Goal: Find specific page/section

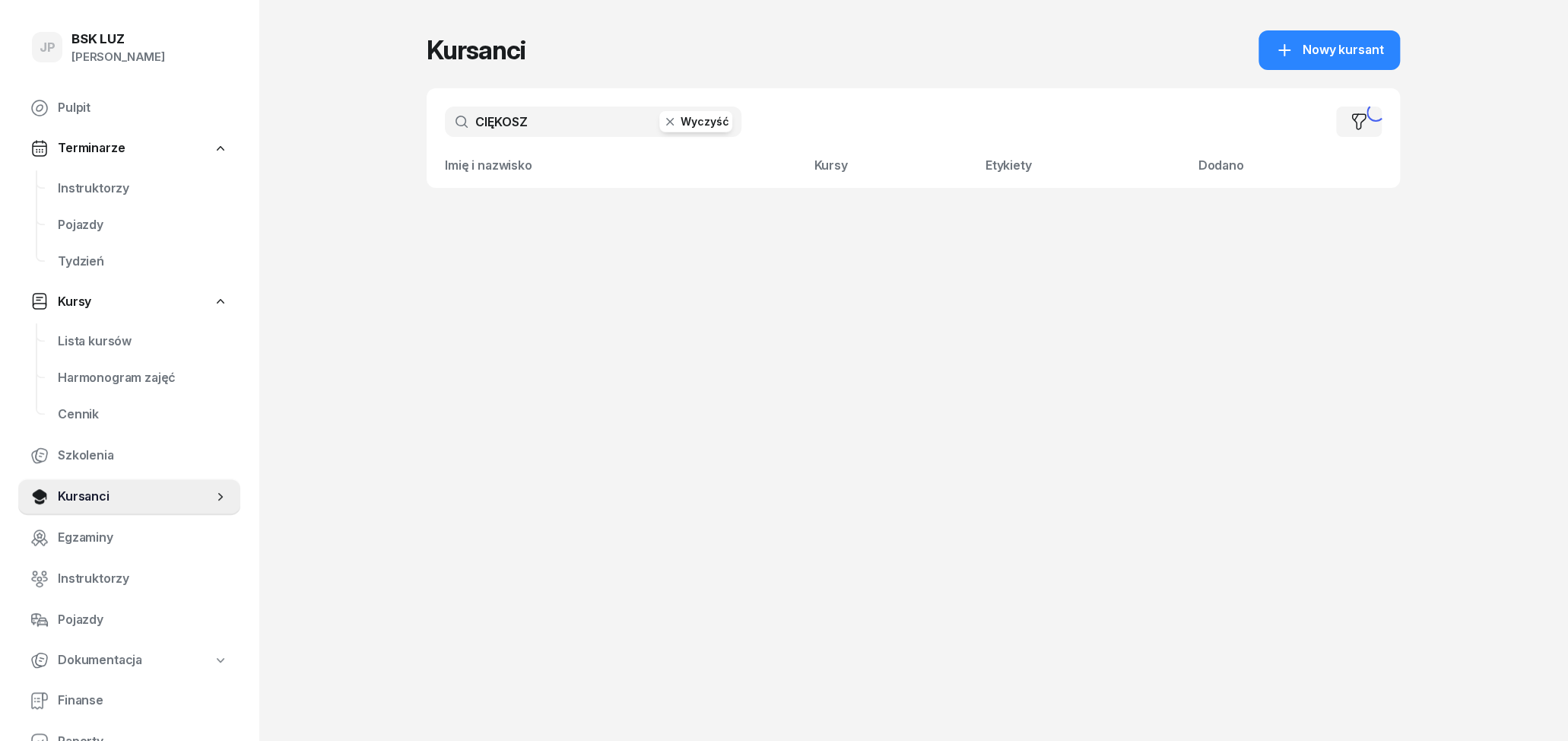
type input "CIĘKOSZ"
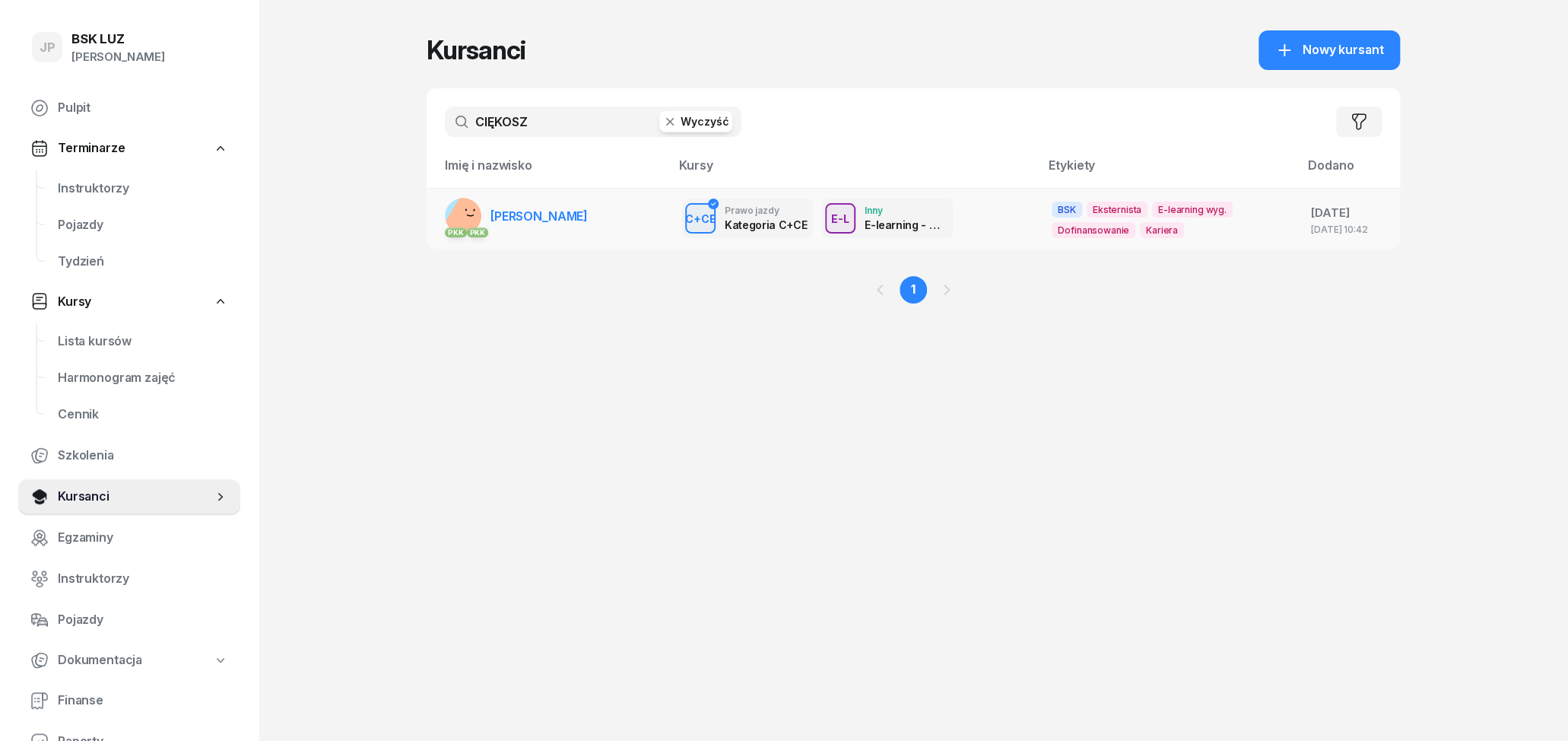
click at [583, 216] on span "[PERSON_NAME]" at bounding box center [539, 216] width 98 height 16
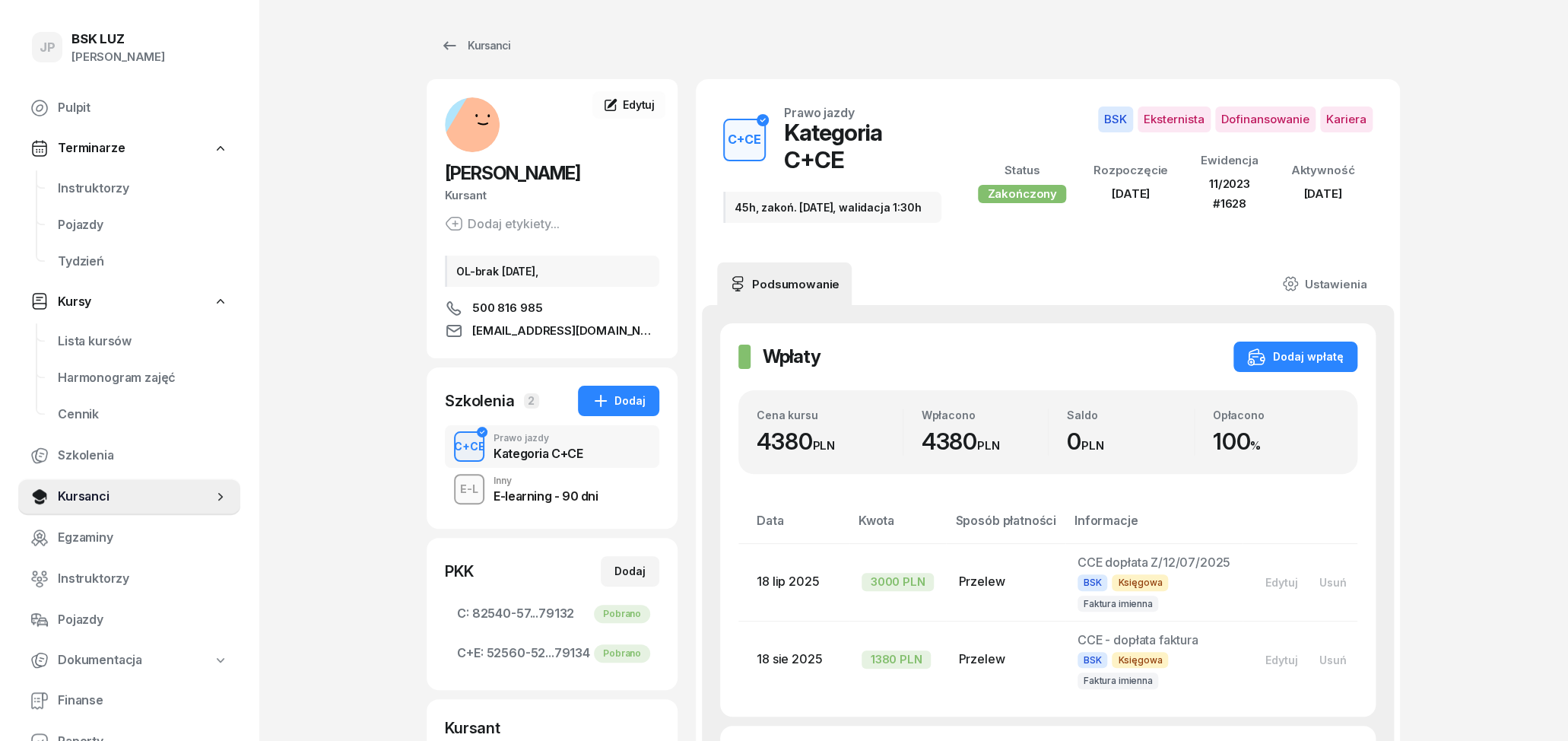
click at [519, 502] on div "E-learning - 90 dni" at bounding box center [546, 495] width 104 height 12
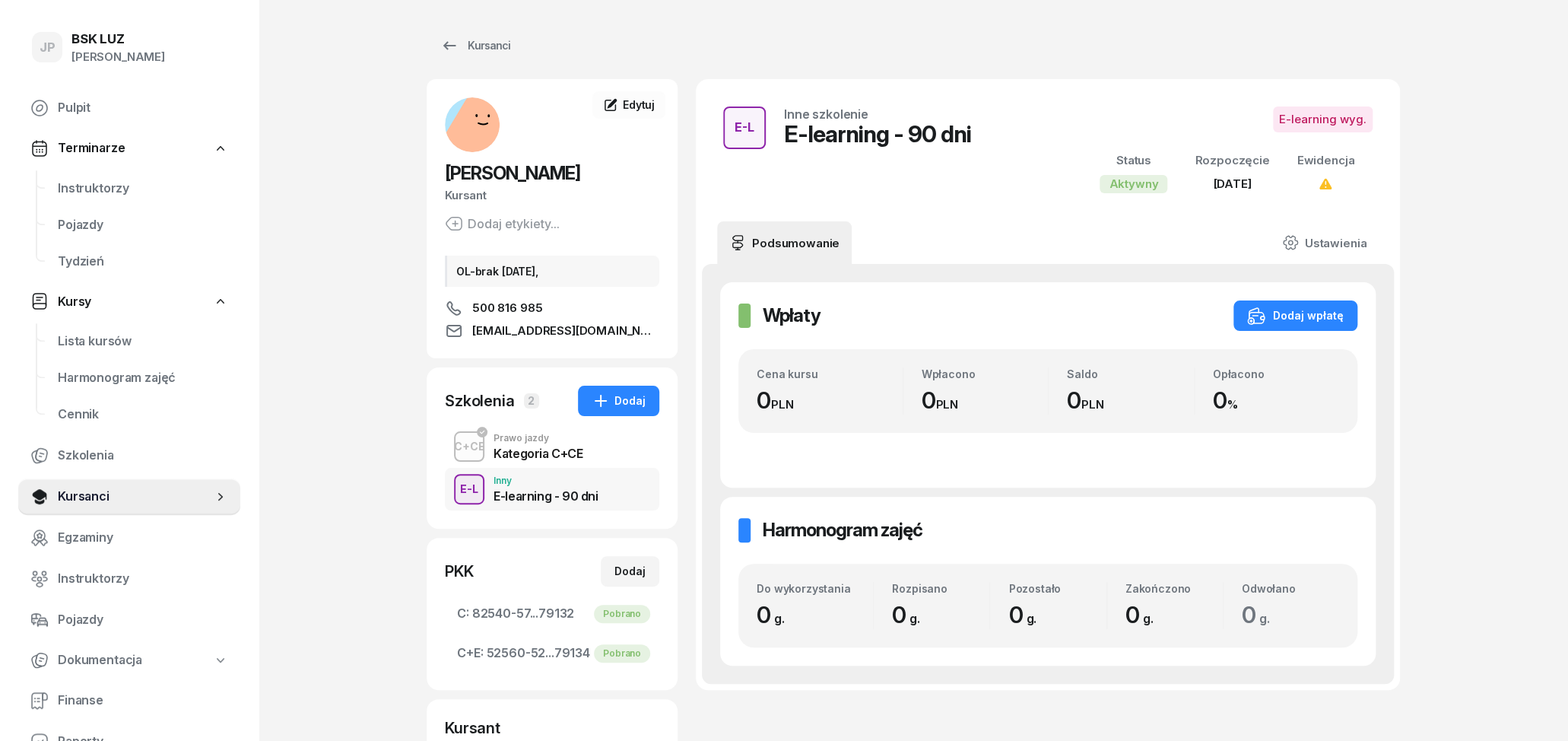
click at [514, 459] on div "Kategoria C+CE" at bounding box center [537, 452] width 89 height 12
